Goal: Task Accomplishment & Management: Manage account settings

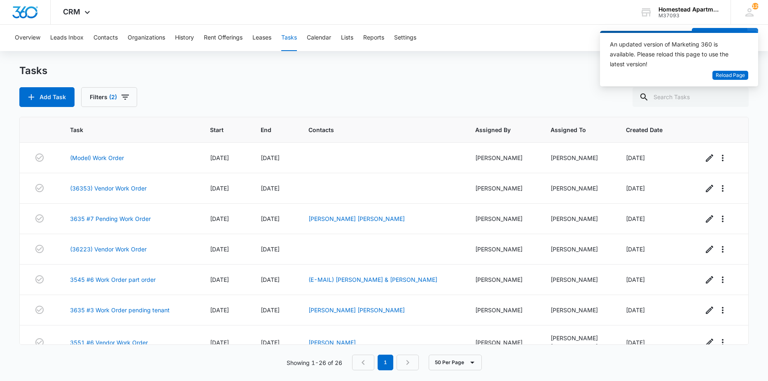
scroll to position [634, 0]
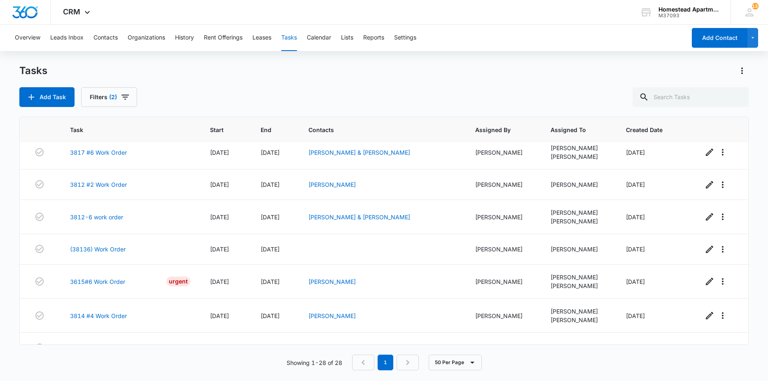
scroll to position [695, 0]
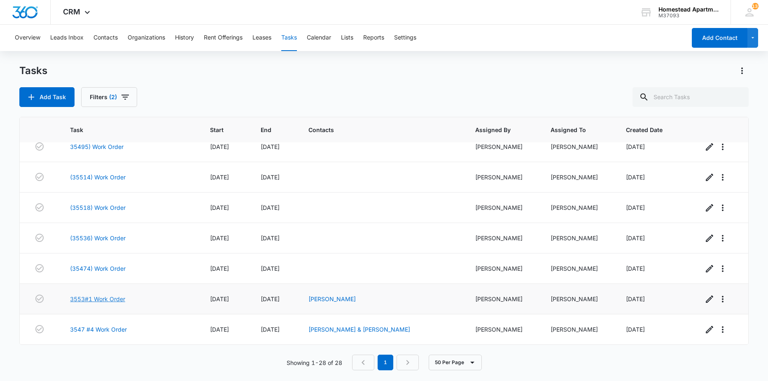
click at [96, 300] on link "3553#1 Work Order" at bounding box center [97, 299] width 55 height 9
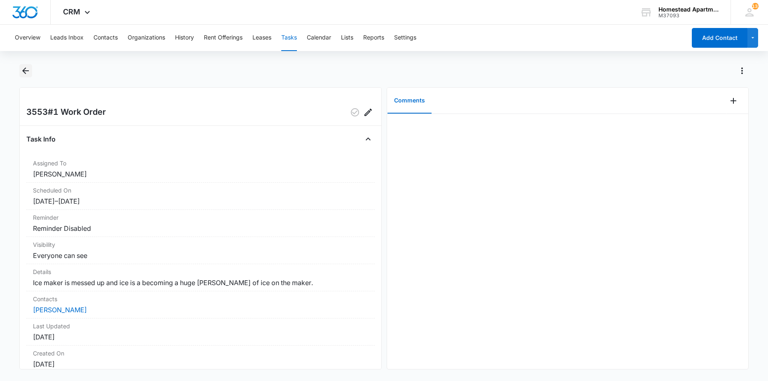
click at [22, 74] on icon "Back" at bounding box center [26, 71] width 10 height 10
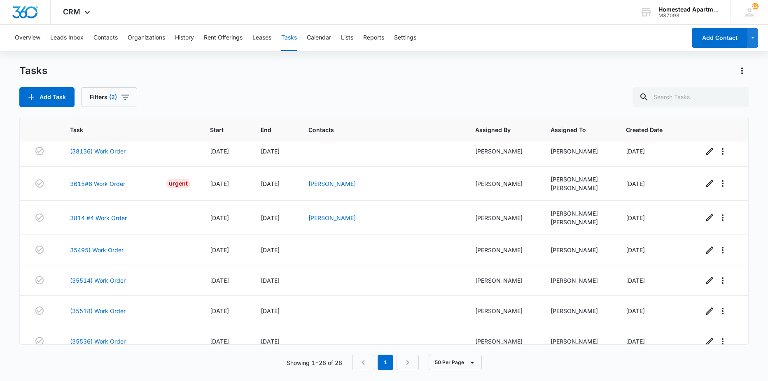
scroll to position [695, 0]
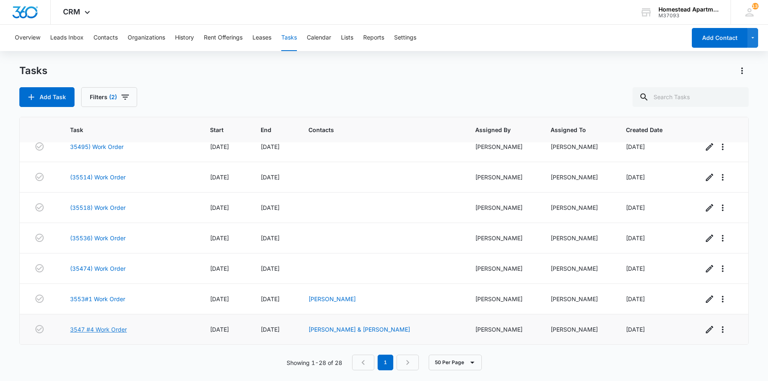
click at [99, 331] on link "3547 #4 Work Order" at bounding box center [98, 329] width 57 height 9
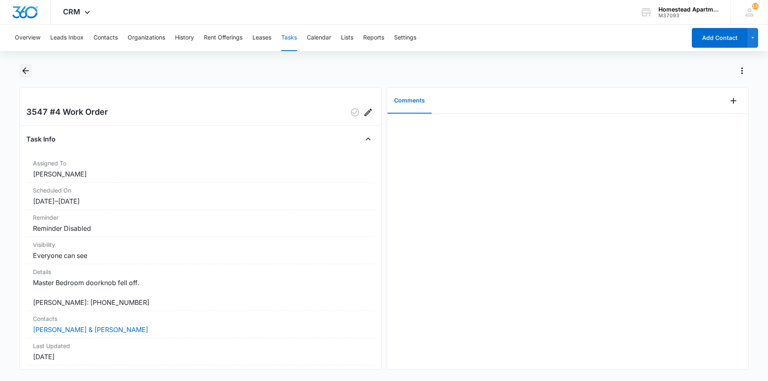
click at [29, 72] on icon "Back" at bounding box center [26, 71] width 10 height 10
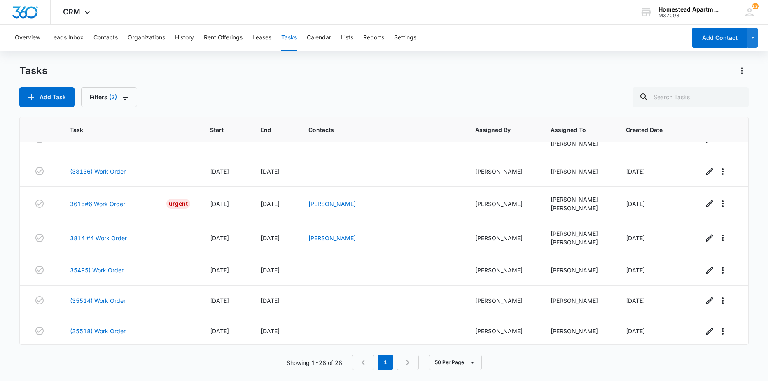
scroll to position [531, 0]
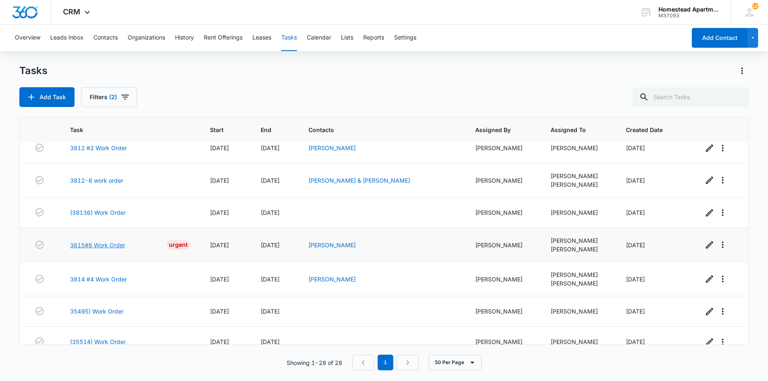
click at [106, 245] on link "3615#6 Work Order" at bounding box center [97, 245] width 55 height 9
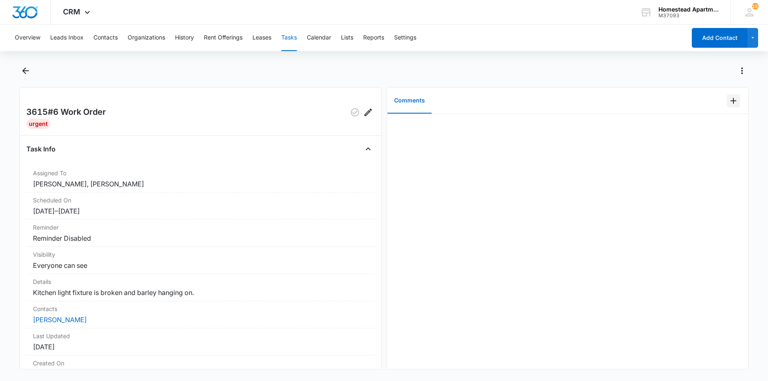
click at [732, 100] on icon "Add Comment" at bounding box center [733, 101] width 10 height 10
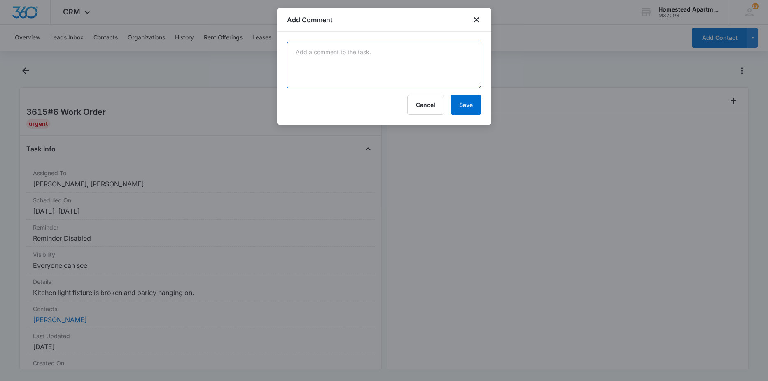
click at [456, 69] on textarea at bounding box center [384, 65] width 194 height 47
type textarea "p"
type textarea "not this unit"
click at [457, 101] on button "Save" at bounding box center [465, 105] width 31 height 20
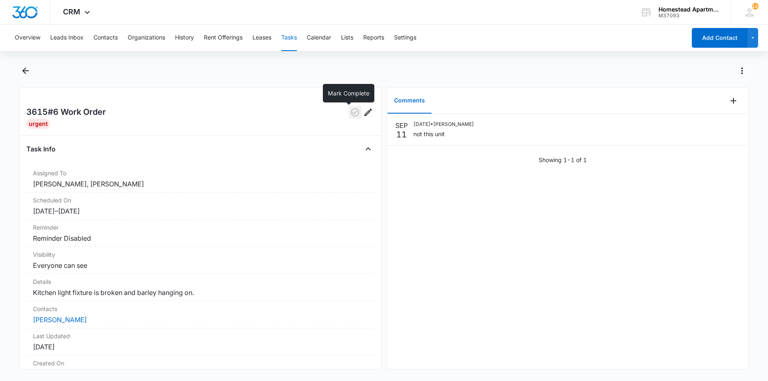
click at [348, 106] on button "button" at bounding box center [354, 112] width 13 height 13
click at [25, 73] on icon "Back" at bounding box center [25, 71] width 7 height 7
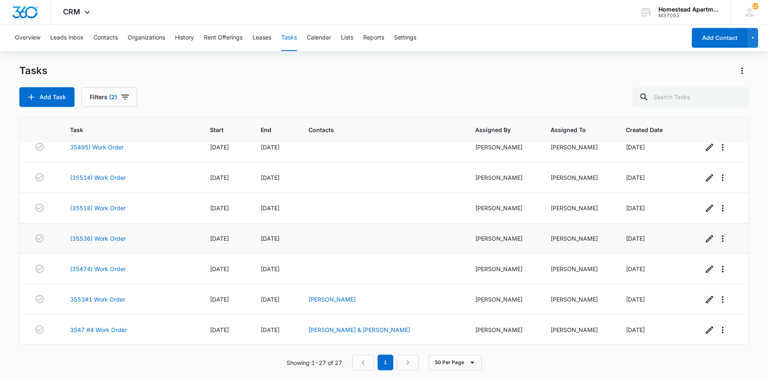
scroll to position [661, 0]
click at [109, 236] on link "(35536) Work Order" at bounding box center [98, 238] width 56 height 9
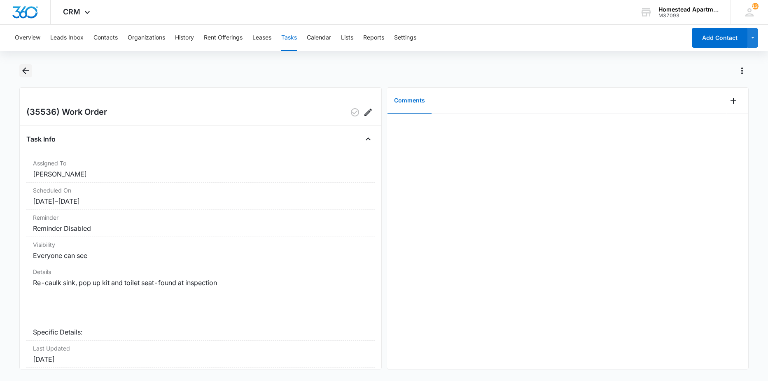
click at [28, 73] on icon "Back" at bounding box center [26, 71] width 10 height 10
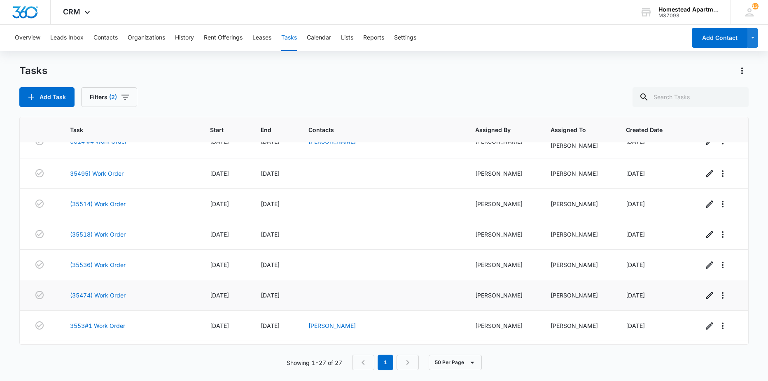
scroll to position [620, 0]
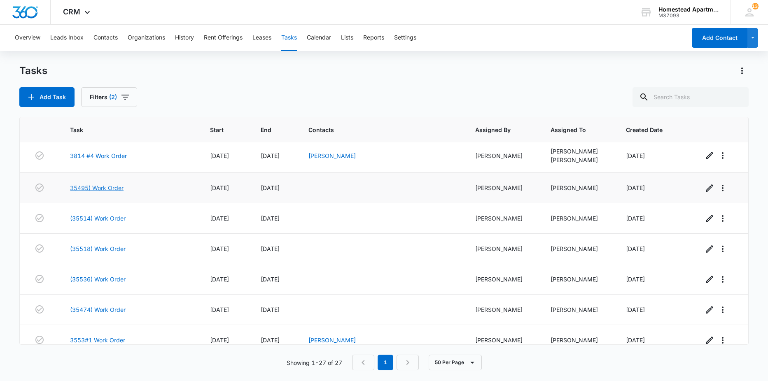
click at [109, 190] on link "35495) Work Order" at bounding box center [97, 188] width 54 height 9
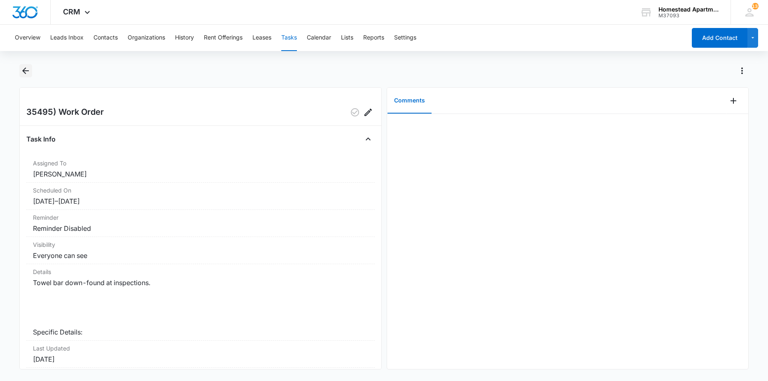
click at [26, 70] on icon "Back" at bounding box center [26, 71] width 10 height 10
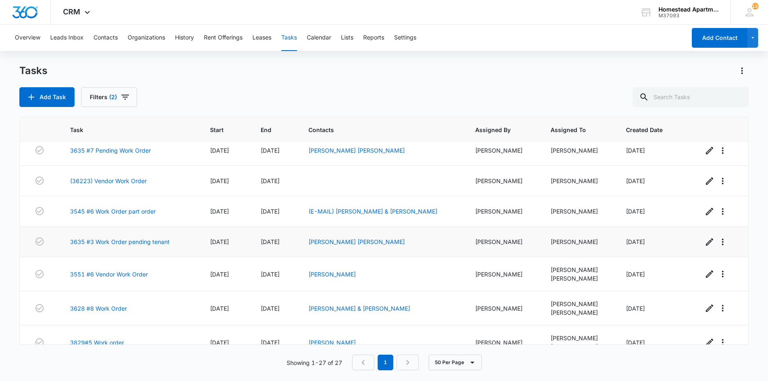
scroll to position [123, 0]
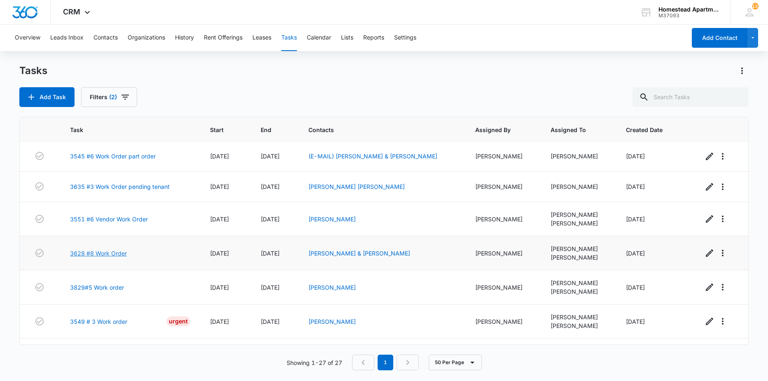
click at [81, 253] on link "3628 #8 Work Order" at bounding box center [98, 253] width 57 height 9
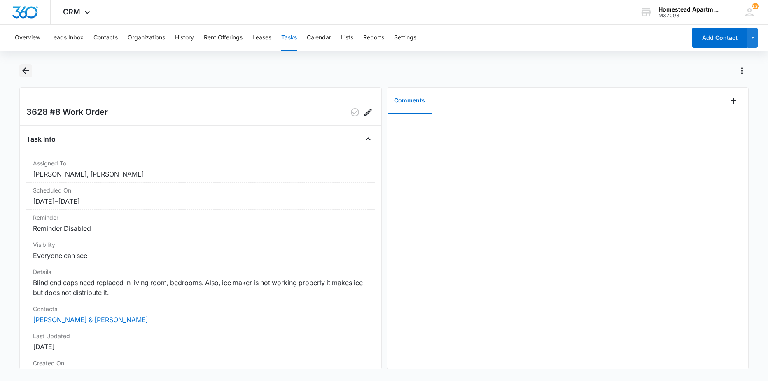
click at [26, 70] on icon "Back" at bounding box center [25, 71] width 7 height 7
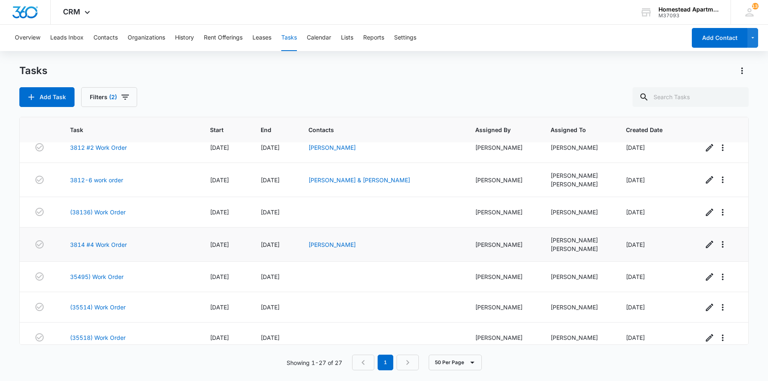
scroll to position [455, 0]
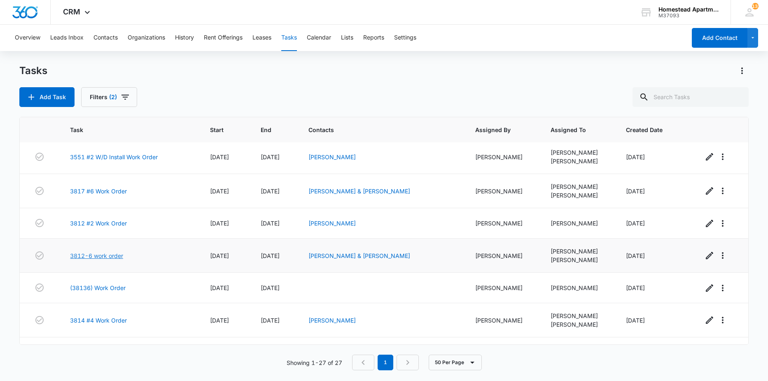
click at [116, 252] on link "3812-6 work order" at bounding box center [96, 256] width 53 height 9
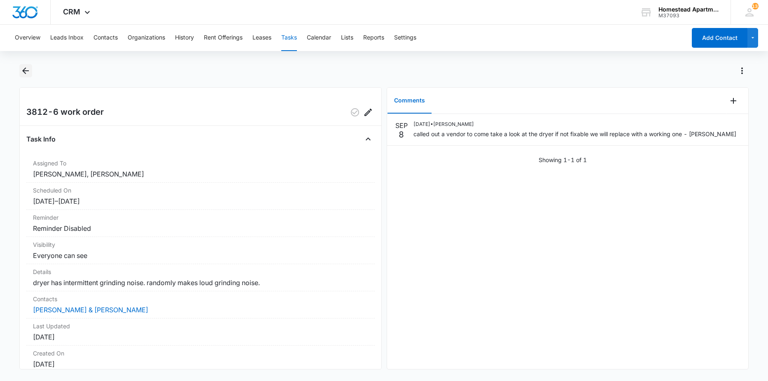
click at [27, 72] on icon "Back" at bounding box center [26, 71] width 10 height 10
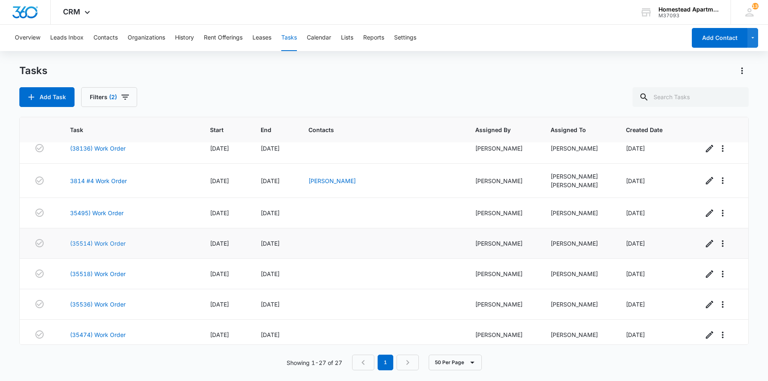
scroll to position [579, 0]
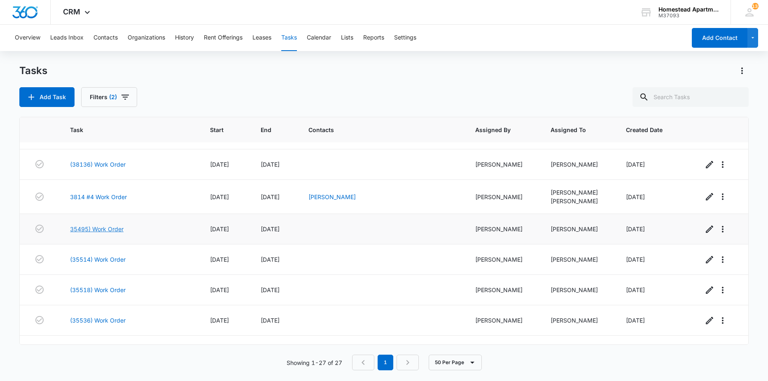
click at [92, 229] on link "35495) Work Order" at bounding box center [97, 229] width 54 height 9
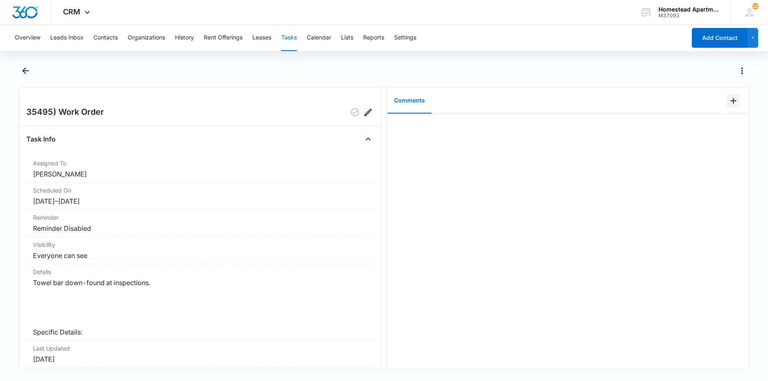
click at [729, 97] on icon "Add Comment" at bounding box center [733, 101] width 10 height 10
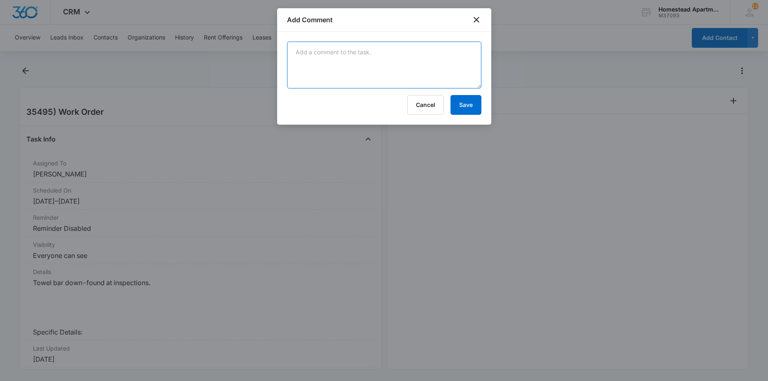
click at [391, 54] on textarea at bounding box center [384, 65] width 194 height 47
type textarea "got the towel bar back up and made sure it was nice and secured - Carlos"
click at [468, 104] on button "Save" at bounding box center [465, 105] width 31 height 20
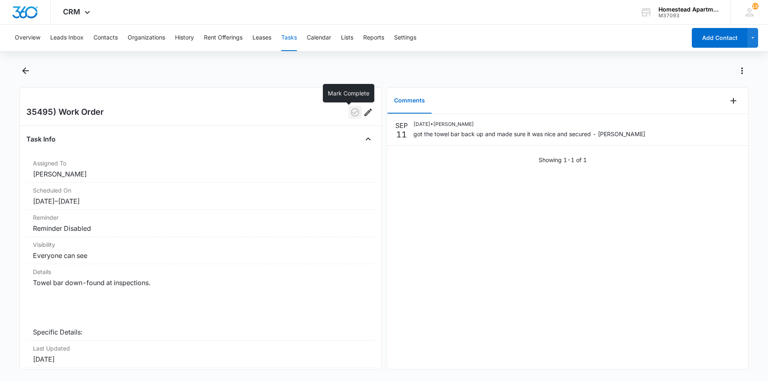
click at [350, 112] on icon "button" at bounding box center [355, 112] width 10 height 10
click at [30, 70] on icon "Back" at bounding box center [26, 71] width 10 height 10
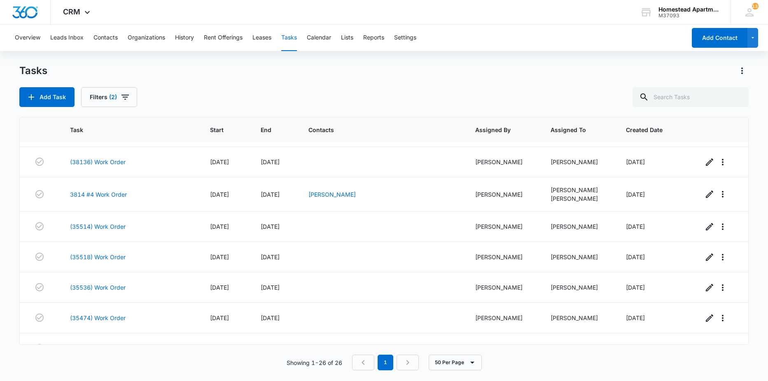
scroll to position [631, 0]
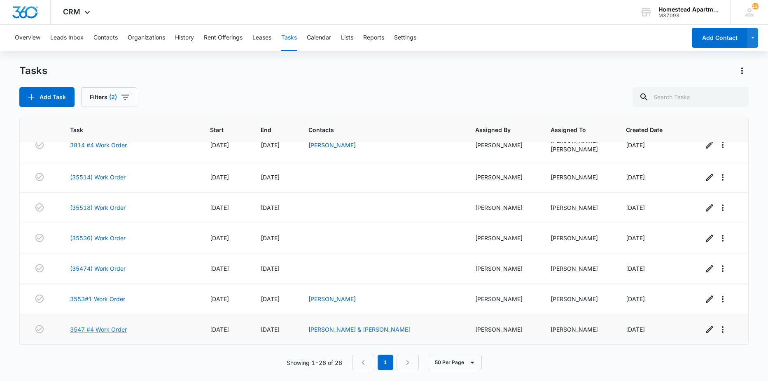
click at [114, 328] on link "3547 #4 Work Order" at bounding box center [98, 329] width 57 height 9
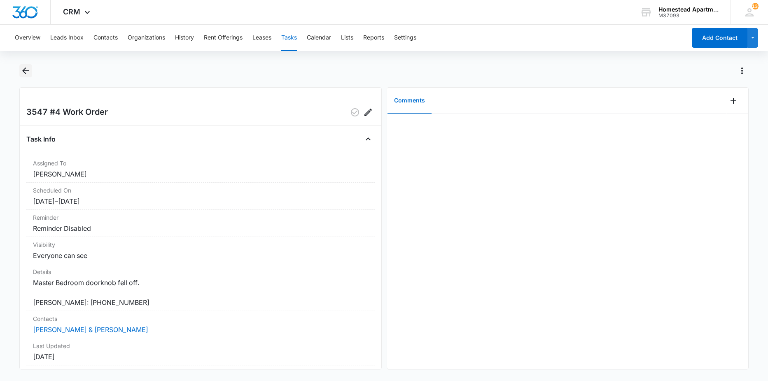
click at [22, 70] on icon "Back" at bounding box center [26, 71] width 10 height 10
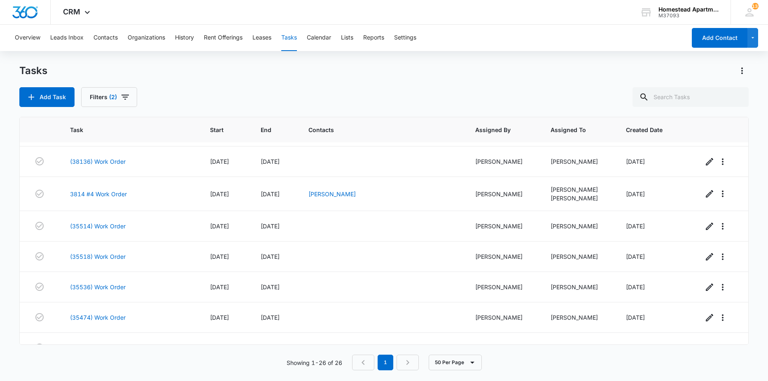
scroll to position [631, 0]
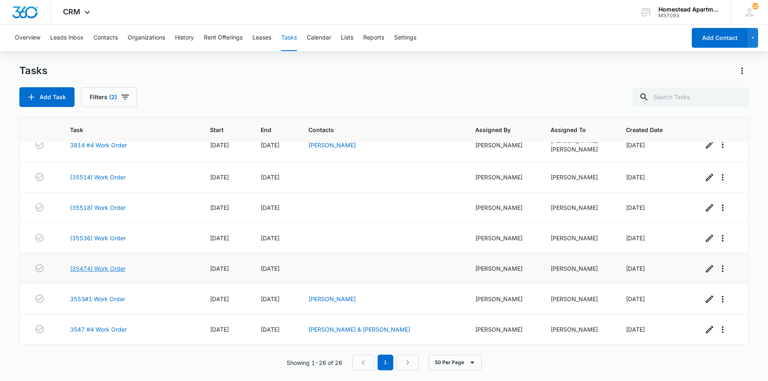
click at [119, 266] on link "(35474) Work Order" at bounding box center [98, 268] width 56 height 9
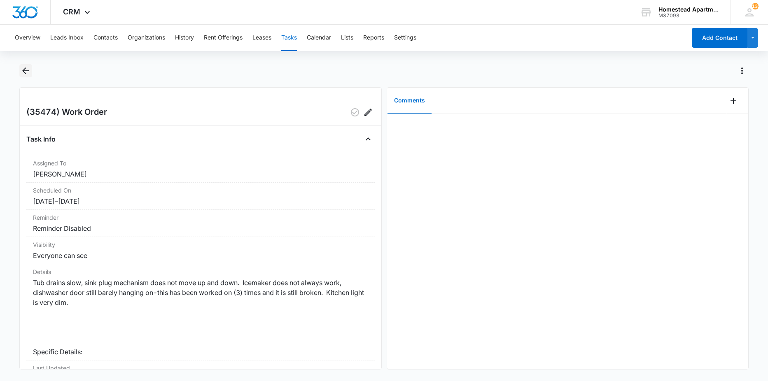
click at [26, 72] on icon "Back" at bounding box center [26, 71] width 10 height 10
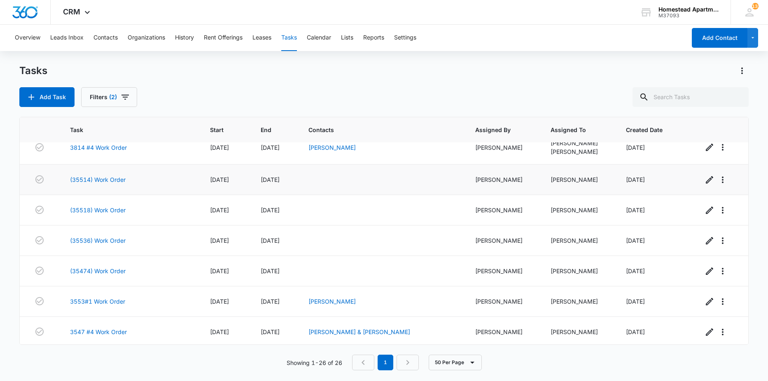
scroll to position [631, 0]
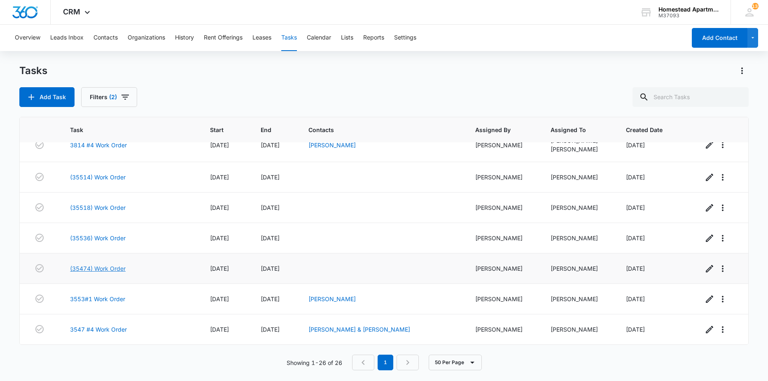
click at [105, 267] on link "(35474) Work Order" at bounding box center [98, 268] width 56 height 9
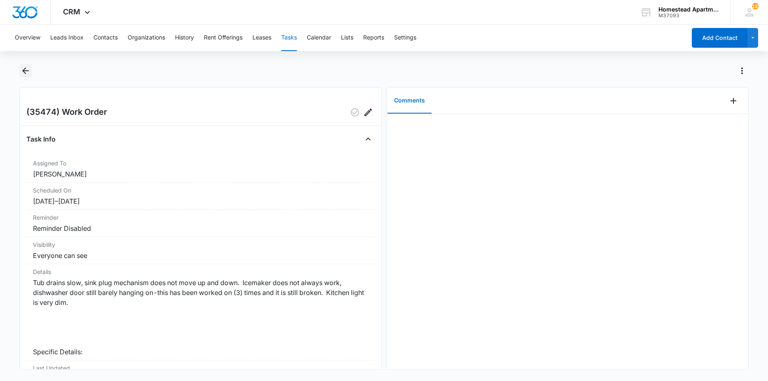
click at [25, 73] on icon "Back" at bounding box center [25, 71] width 7 height 7
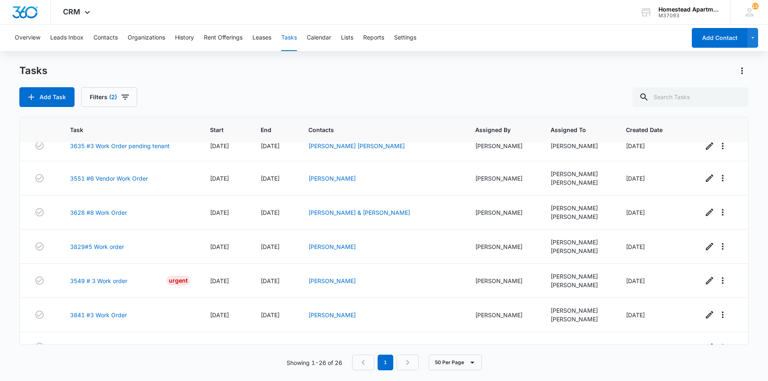
scroll to position [178, 0]
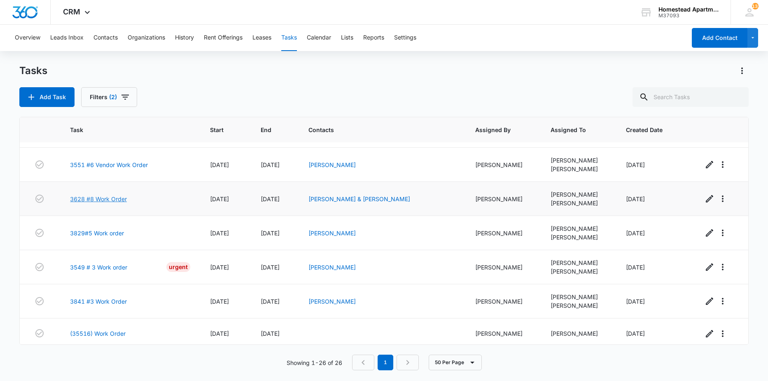
click at [110, 200] on link "3628 #8 Work Order" at bounding box center [98, 199] width 57 height 9
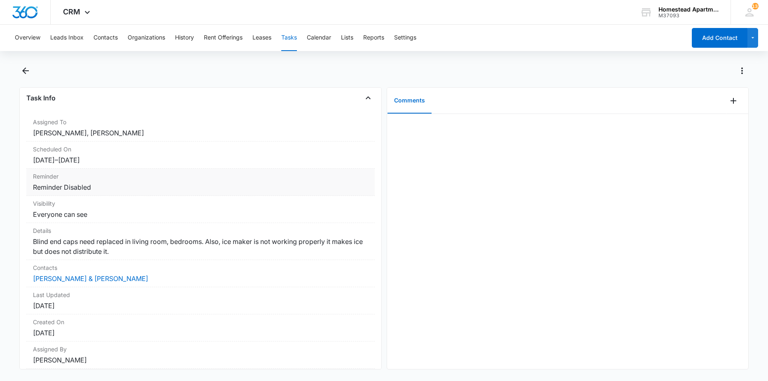
scroll to position [70, 0]
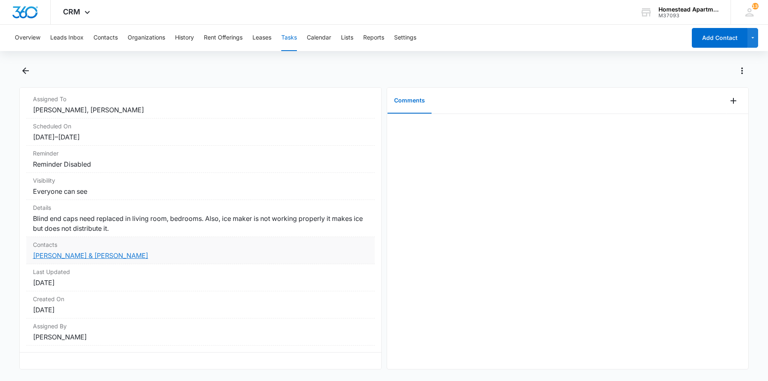
click at [107, 252] on link "[PERSON_NAME] & [PERSON_NAME]" at bounding box center [90, 256] width 115 height 8
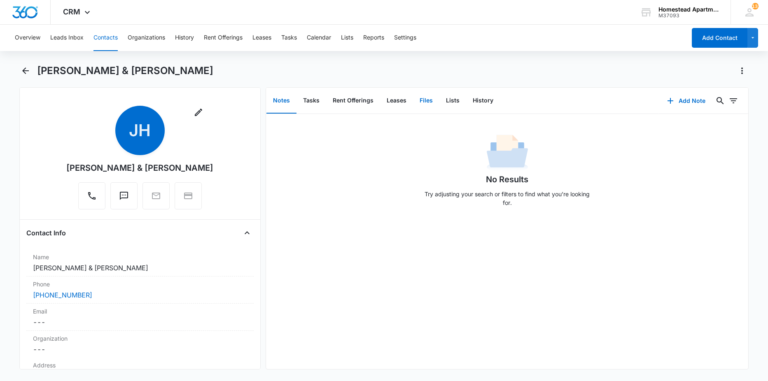
click at [422, 102] on button "Files" at bounding box center [426, 101] width 26 height 26
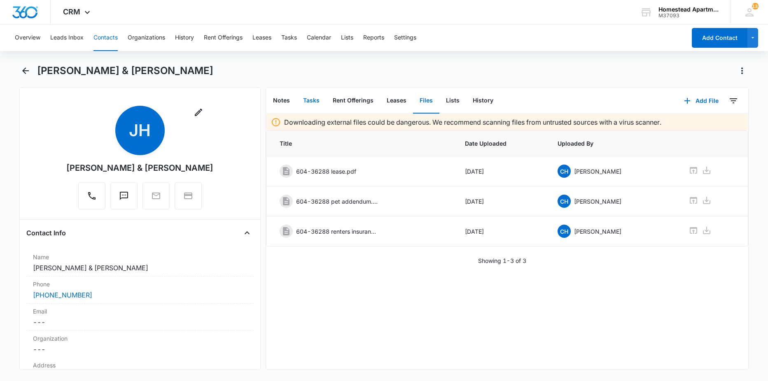
click at [310, 100] on button "Tasks" at bounding box center [311, 101] width 30 height 26
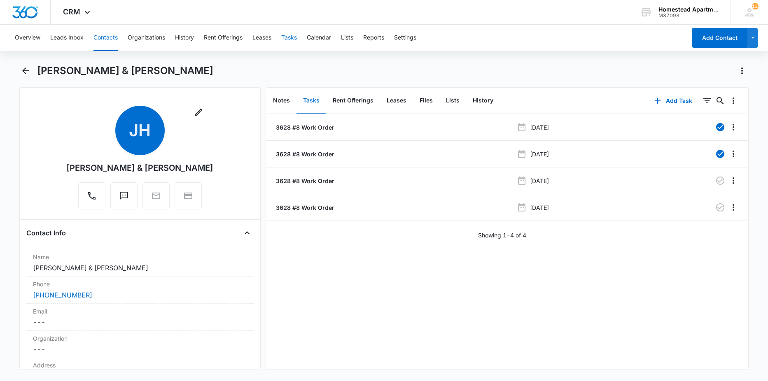
click at [289, 35] on button "Tasks" at bounding box center [289, 38] width 16 height 26
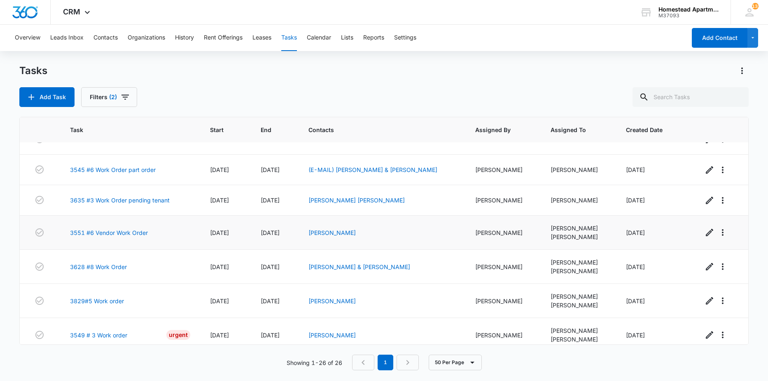
scroll to position [123, 0]
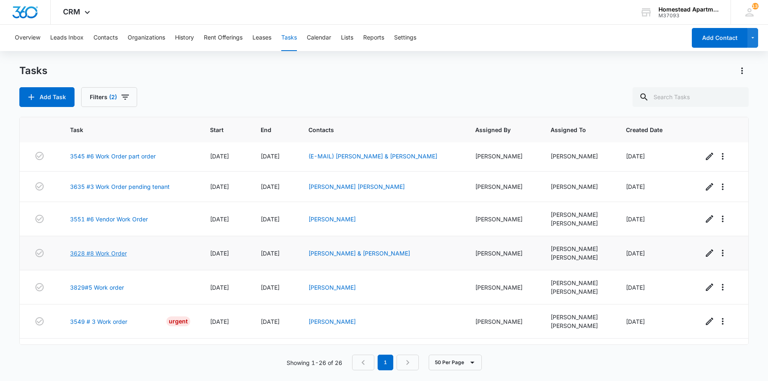
click at [123, 250] on link "3628 #8 Work Order" at bounding box center [98, 253] width 57 height 9
